Goal: Information Seeking & Learning: Learn about a topic

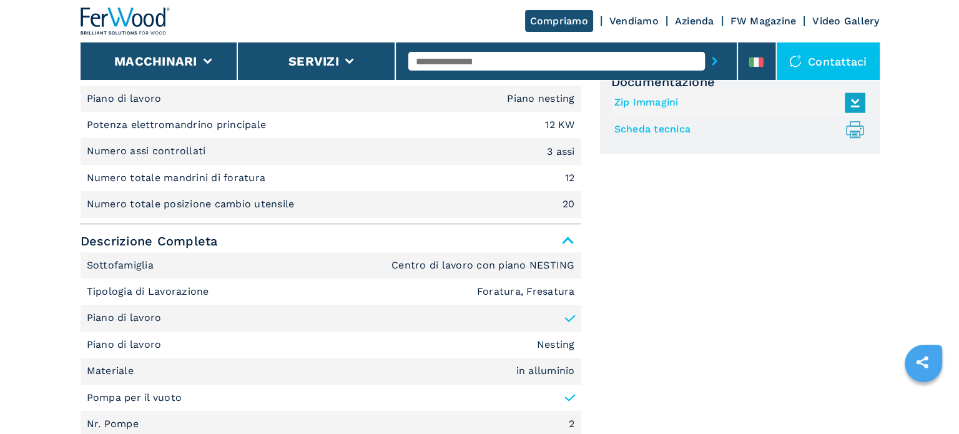
scroll to position [375, 0]
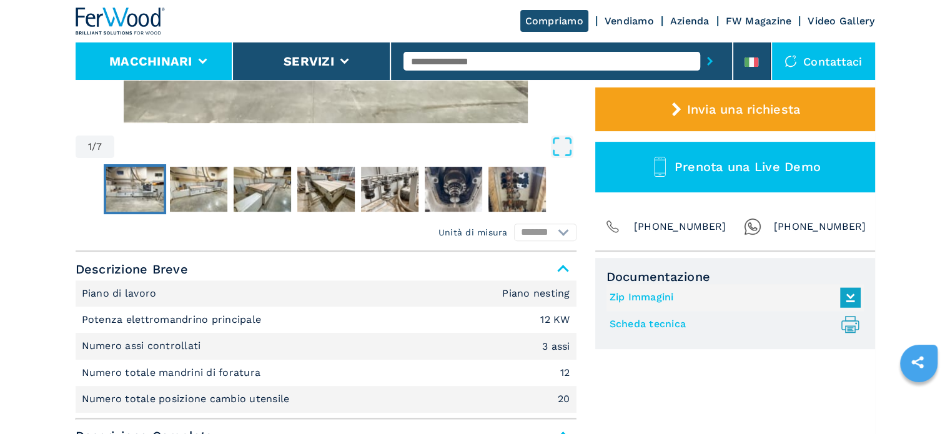
click at [189, 62] on button "Macchinari" at bounding box center [150, 61] width 83 height 15
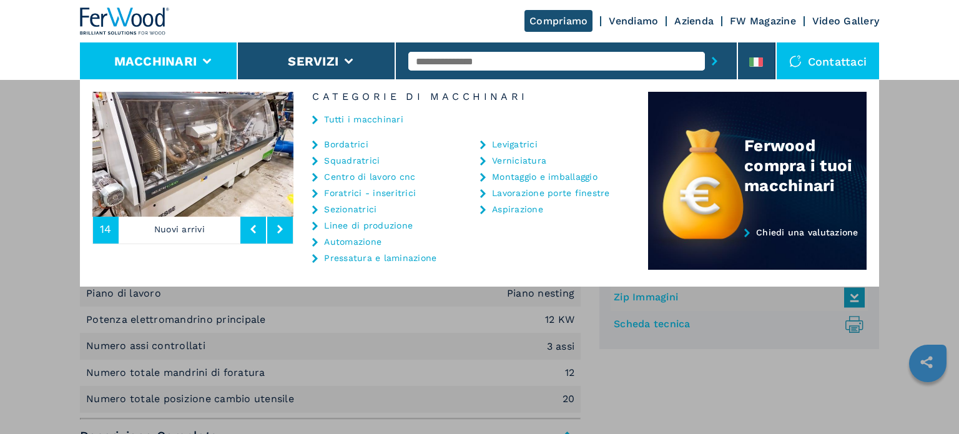
click at [355, 210] on link "Sezionatrici" at bounding box center [350, 209] width 52 height 9
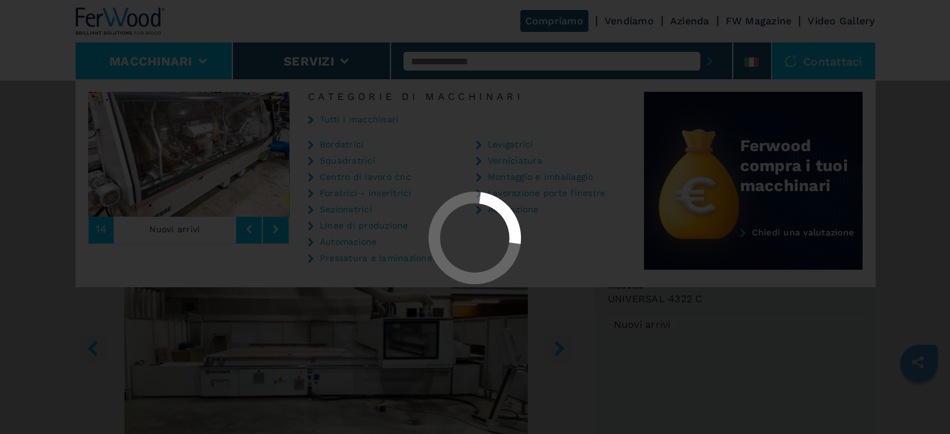
select select "**********"
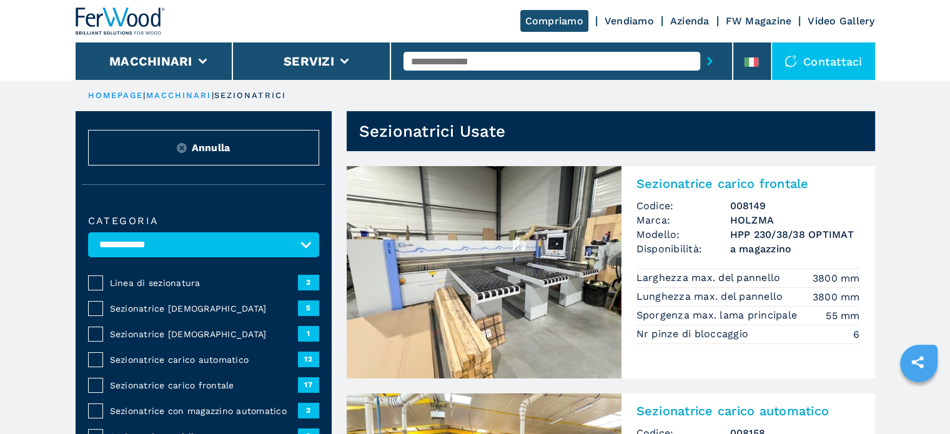
click at [147, 330] on span "Sezionatrice [DEMOGRAPHIC_DATA]" at bounding box center [204, 334] width 188 height 12
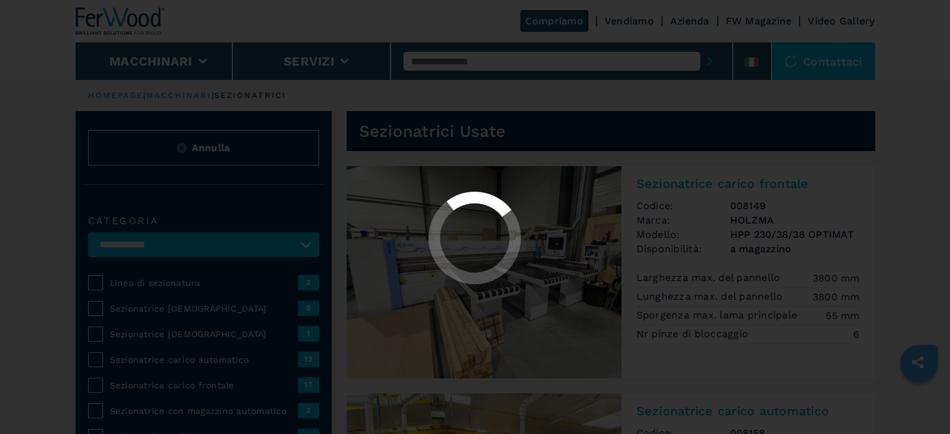
select select "**********"
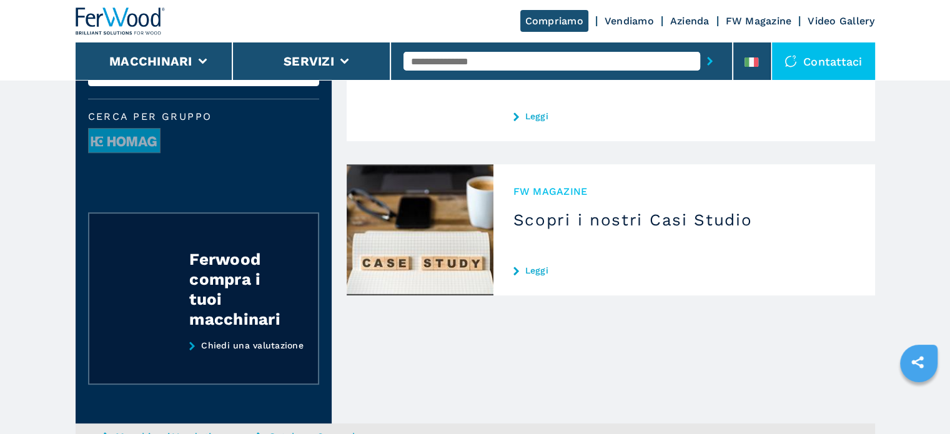
scroll to position [125, 0]
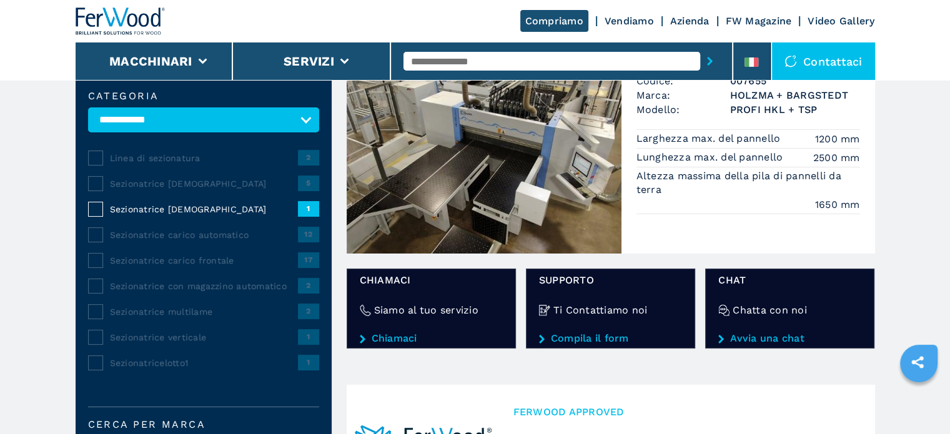
click at [191, 182] on span "Sezionatrice [DEMOGRAPHIC_DATA]" at bounding box center [204, 183] width 188 height 12
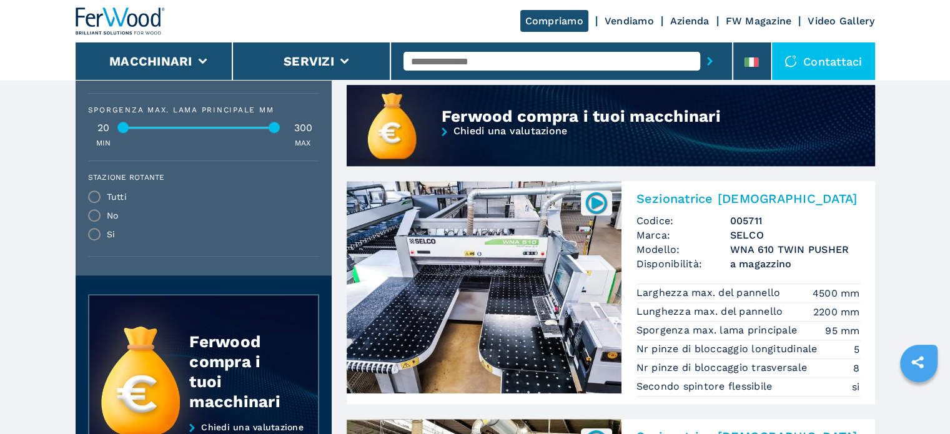
scroll to position [1061, 0]
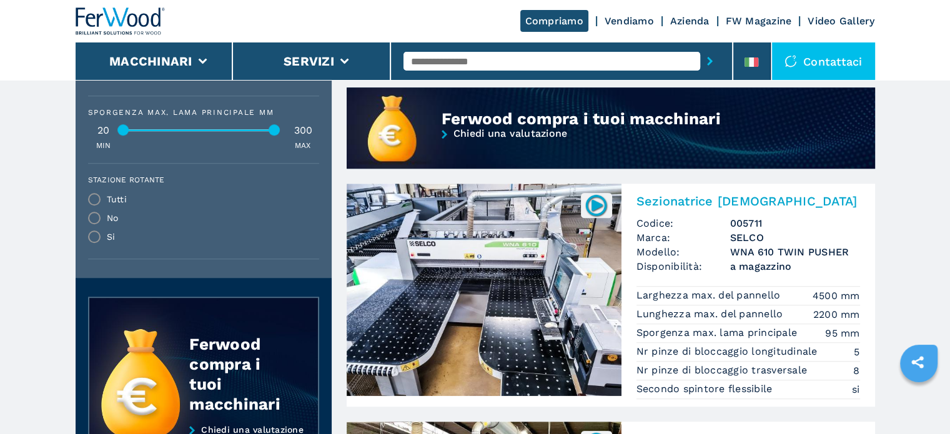
click at [732, 245] on h3 "WNA 610 TWIN PUSHER" at bounding box center [795, 252] width 130 height 14
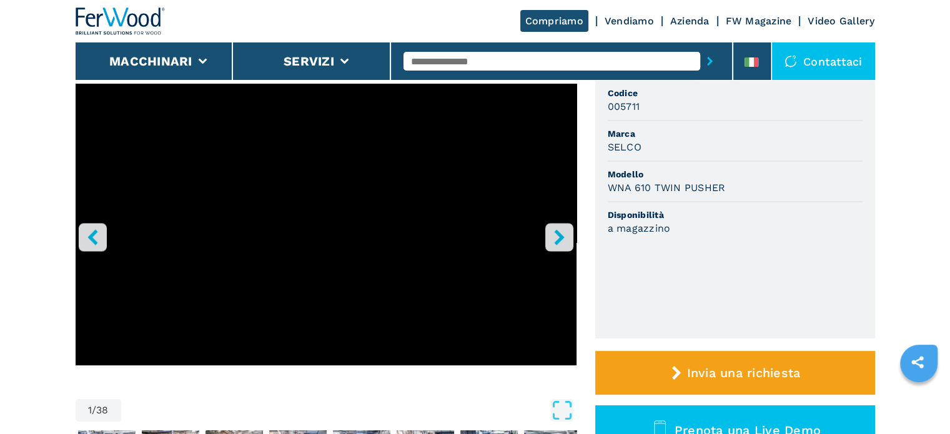
scroll to position [125, 0]
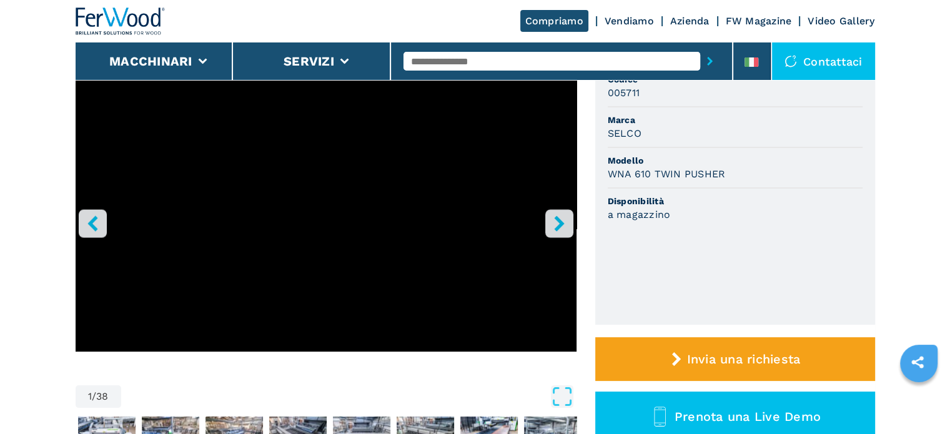
click at [562, 222] on icon "right-button" at bounding box center [559, 223] width 16 height 16
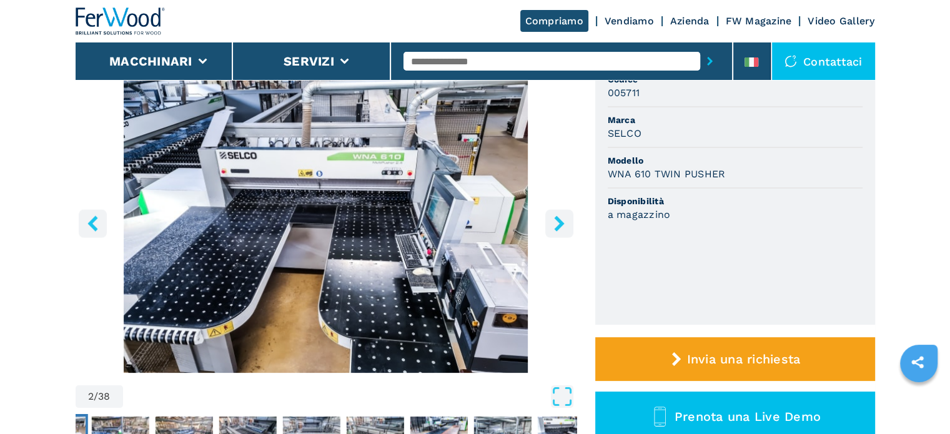
click at [561, 224] on icon "right-button" at bounding box center [559, 223] width 10 height 16
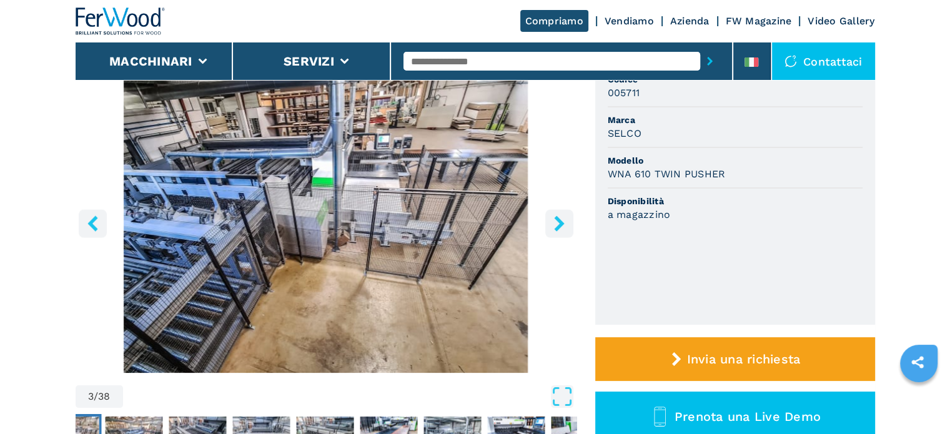
click at [561, 224] on icon "right-button" at bounding box center [559, 223] width 10 height 16
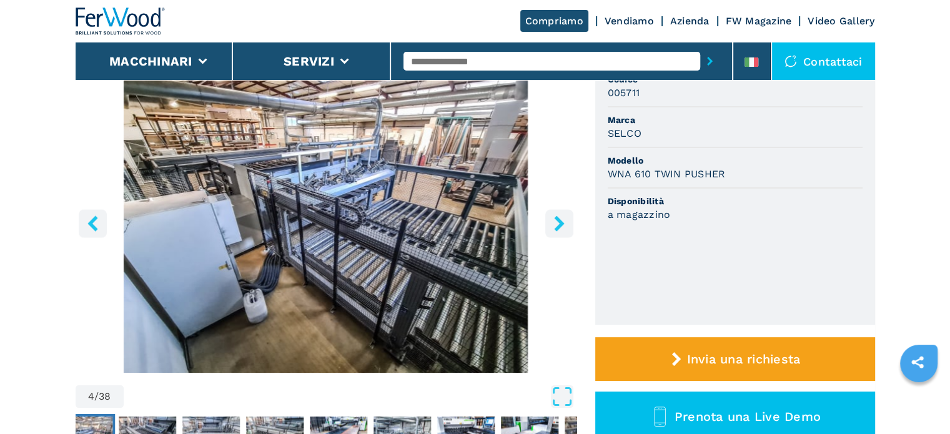
click at [561, 224] on icon "right-button" at bounding box center [559, 223] width 10 height 16
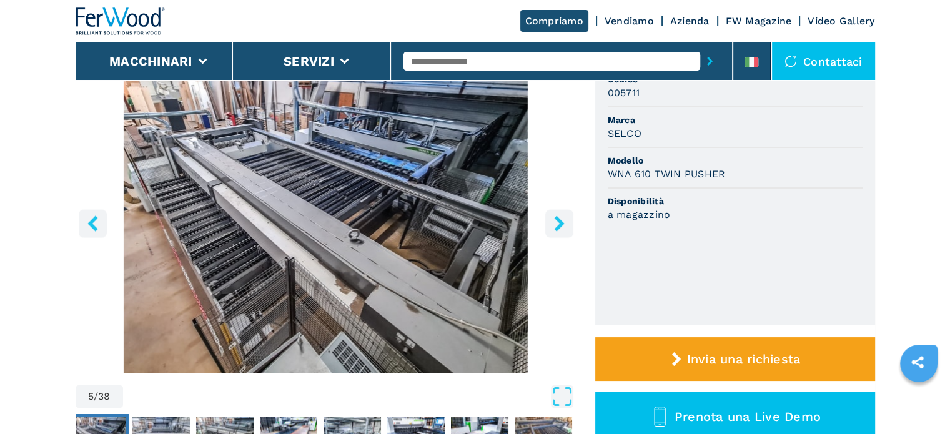
click at [559, 225] on icon "right-button" at bounding box center [559, 223] width 10 height 16
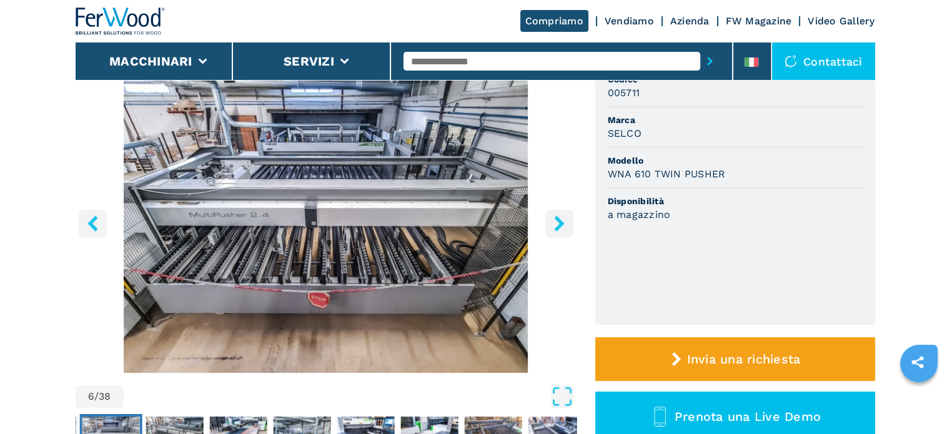
click at [559, 225] on icon "right-button" at bounding box center [559, 223] width 10 height 16
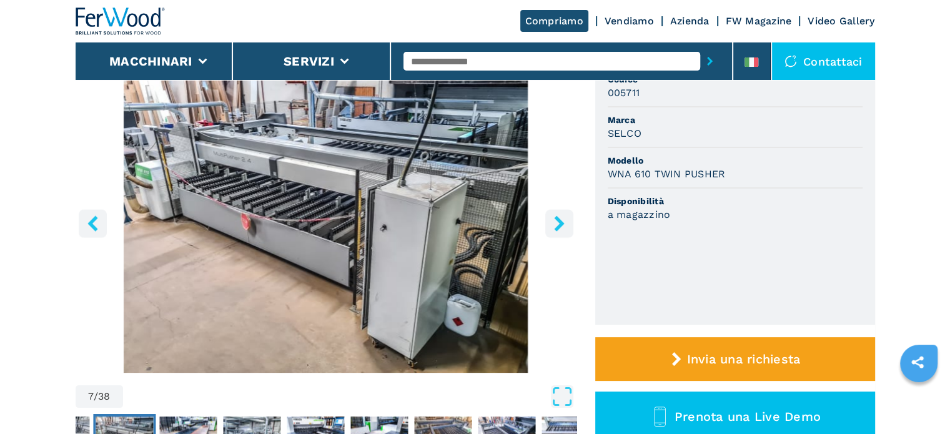
click at [559, 225] on icon "right-button" at bounding box center [559, 223] width 10 height 16
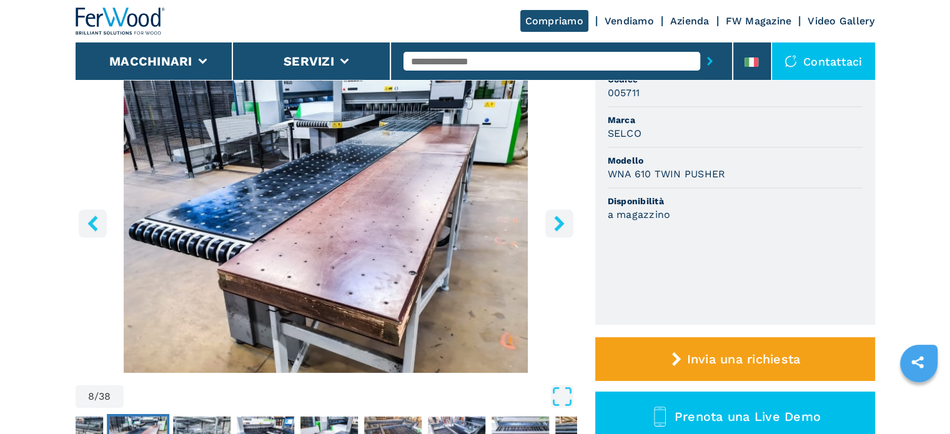
click at [551, 234] on button "right-button" at bounding box center [559, 223] width 28 height 28
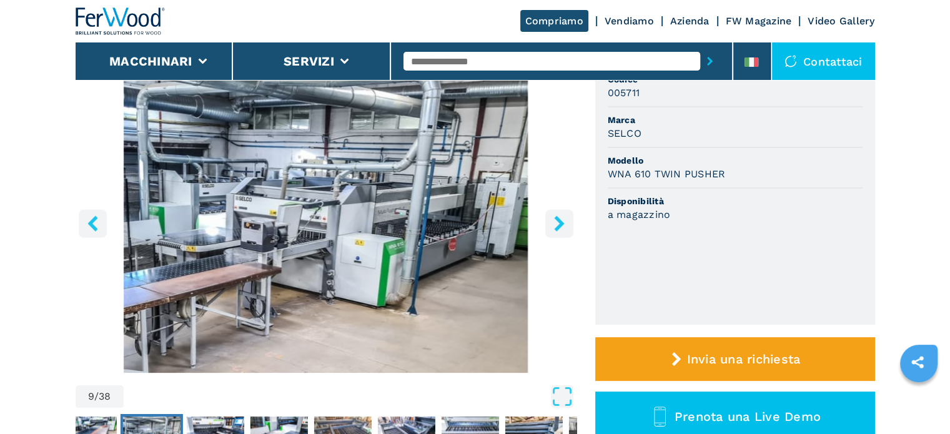
click at [549, 234] on button "right-button" at bounding box center [559, 223] width 28 height 28
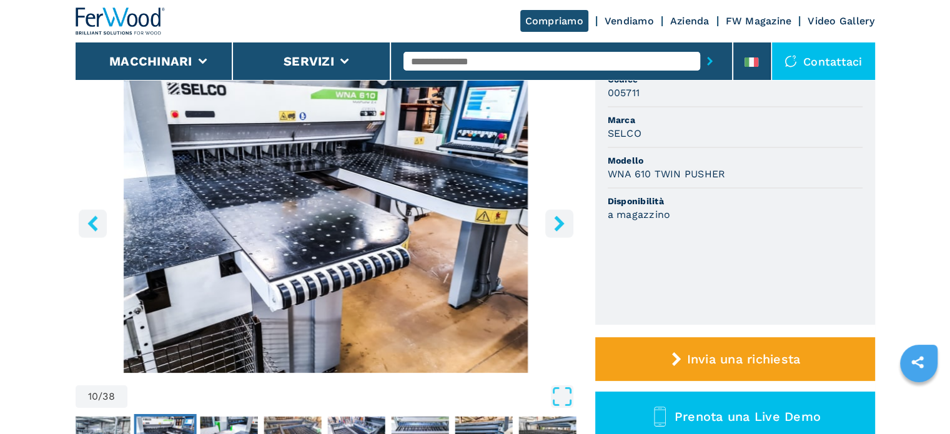
click at [549, 234] on button "right-button" at bounding box center [559, 223] width 28 height 28
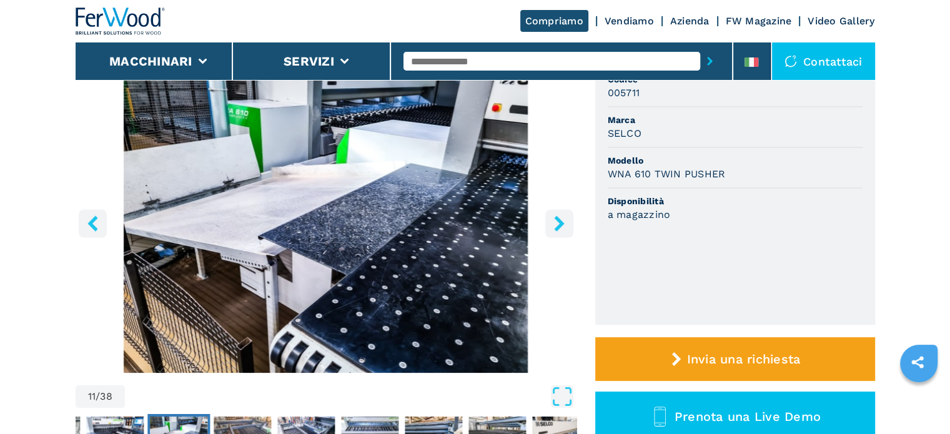
click at [549, 234] on button "right-button" at bounding box center [559, 223] width 28 height 28
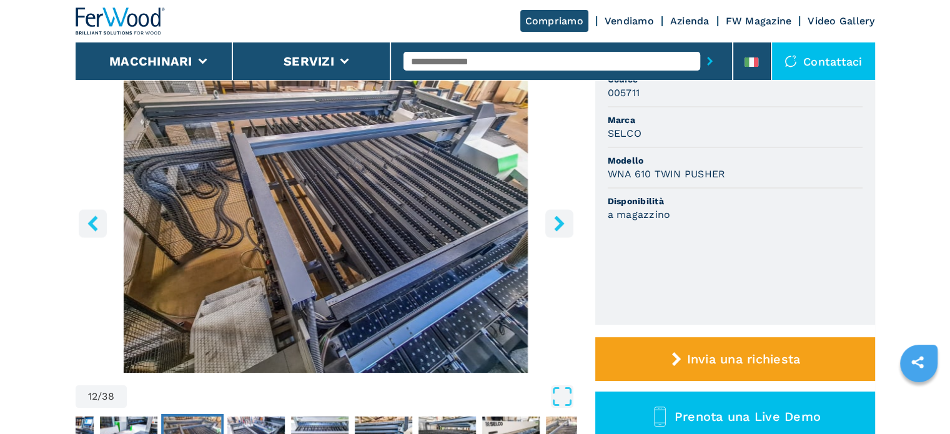
click at [549, 234] on button "right-button" at bounding box center [559, 223] width 28 height 28
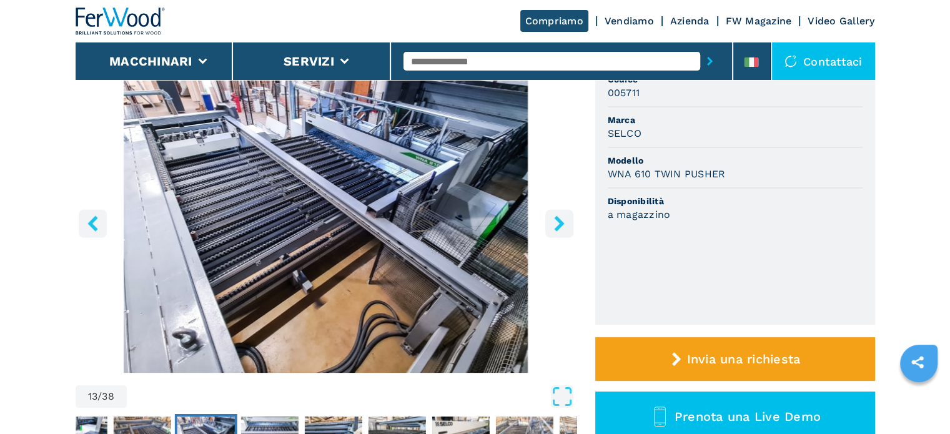
click at [549, 234] on button "right-button" at bounding box center [559, 223] width 28 height 28
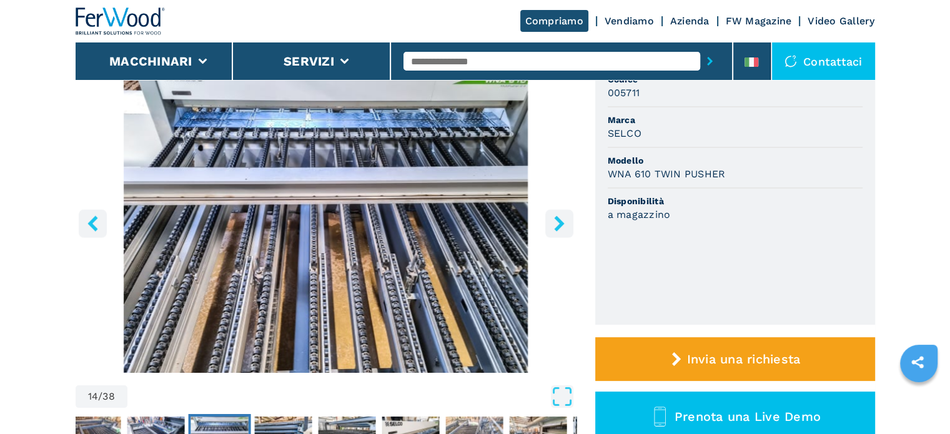
click at [549, 234] on button "right-button" at bounding box center [559, 223] width 28 height 28
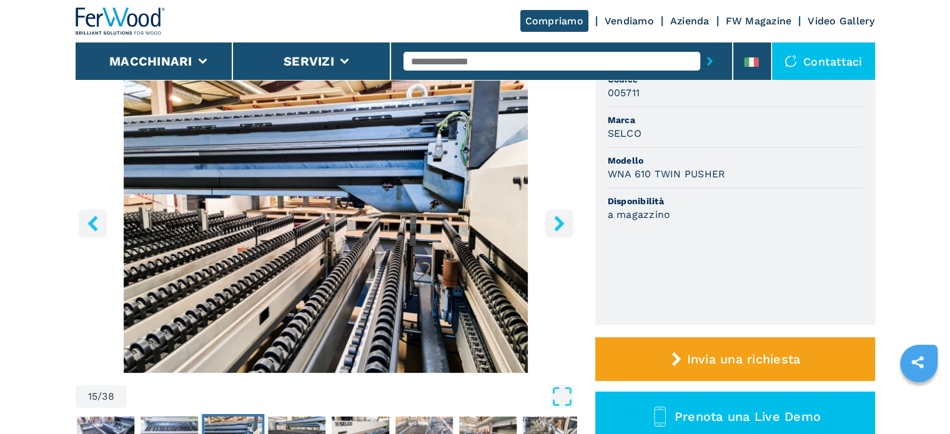
click at [549, 234] on button "right-button" at bounding box center [559, 223] width 28 height 28
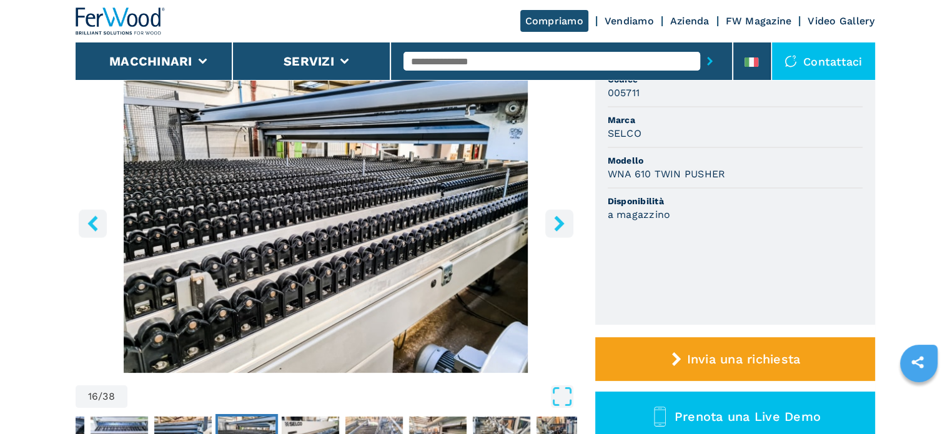
click at [549, 234] on button "right-button" at bounding box center [559, 223] width 28 height 28
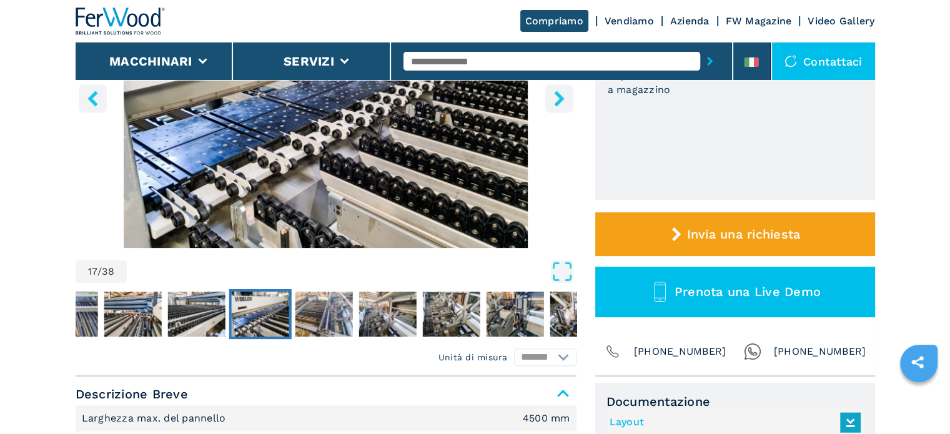
scroll to position [0, 0]
